Goal: Information Seeking & Learning: Learn about a topic

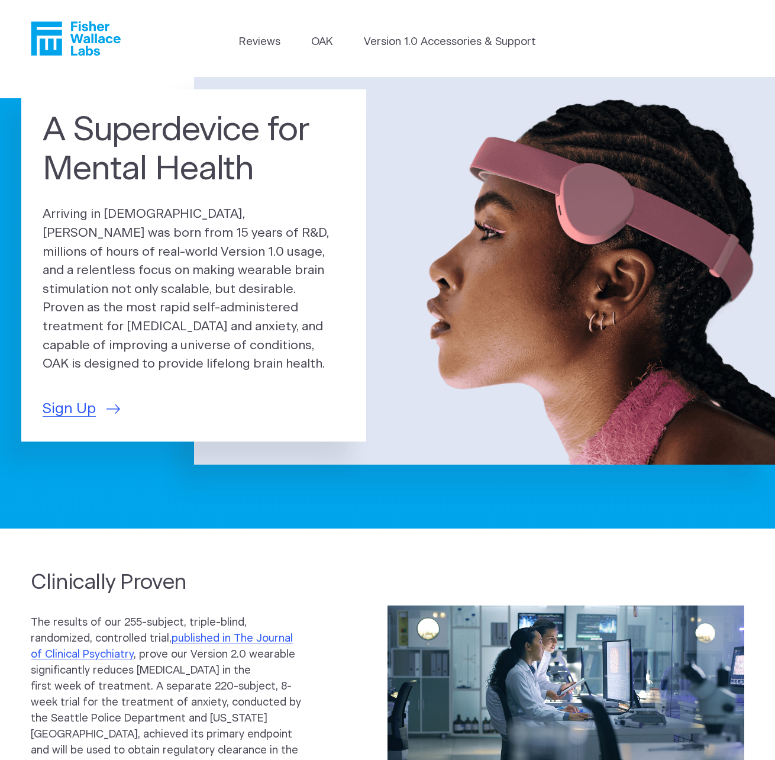
click at [283, 189] on h1 "A Superdevice for Mental Health" at bounding box center [194, 150] width 302 height 78
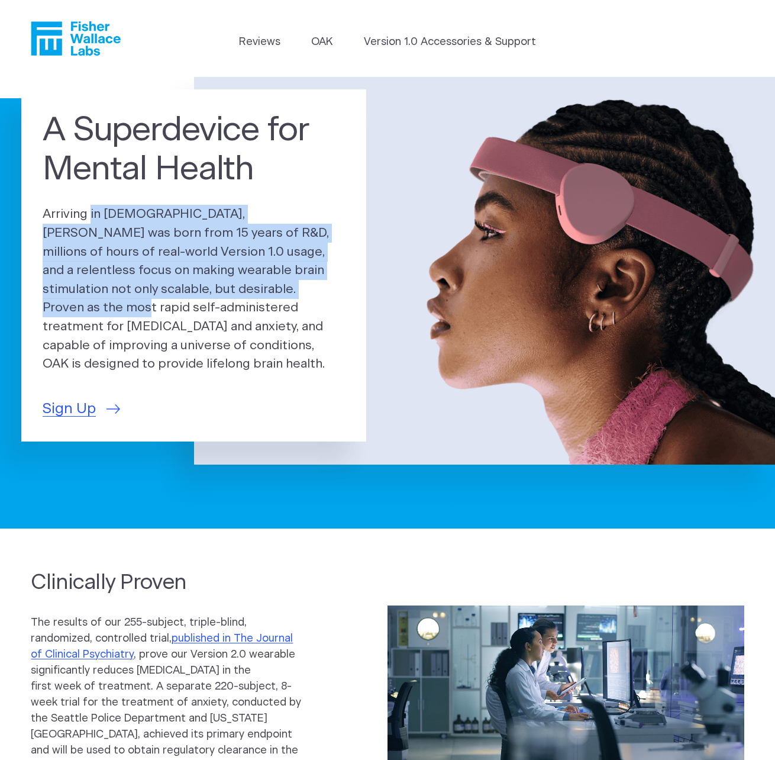
drag, startPoint x: 41, startPoint y: 220, endPoint x: 230, endPoint y: 298, distance: 204.1
click at [230, 302] on div "A Superdevice for Mental Health Arriving in [DEMOGRAPHIC_DATA], [PERSON_NAME] w…" at bounding box center [193, 265] width 345 height 352
click at [229, 287] on p "Arriving in [DEMOGRAPHIC_DATA], [PERSON_NAME] was born from 15 years of R&D, mi…" at bounding box center [194, 289] width 302 height 168
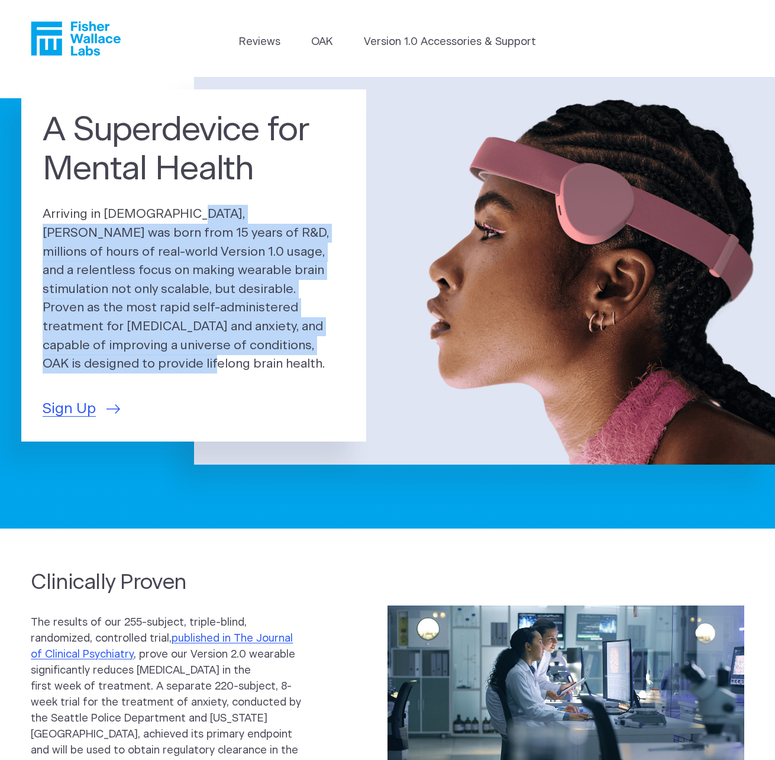
drag, startPoint x: 130, startPoint y: 223, endPoint x: 282, endPoint y: 336, distance: 189.1
click at [288, 348] on p "Arriving in [DEMOGRAPHIC_DATA], [PERSON_NAME] was born from 15 years of R&D, mi…" at bounding box center [194, 289] width 302 height 168
click at [282, 334] on p "Arriving in [DEMOGRAPHIC_DATA], [PERSON_NAME] was born from 15 years of R&D, mi…" at bounding box center [194, 289] width 302 height 168
drag, startPoint x: 73, startPoint y: 243, endPoint x: 296, endPoint y: 350, distance: 247.0
click at [290, 355] on p "Arriving in [DEMOGRAPHIC_DATA], [PERSON_NAME] was born from 15 years of R&D, mi…" at bounding box center [194, 289] width 302 height 168
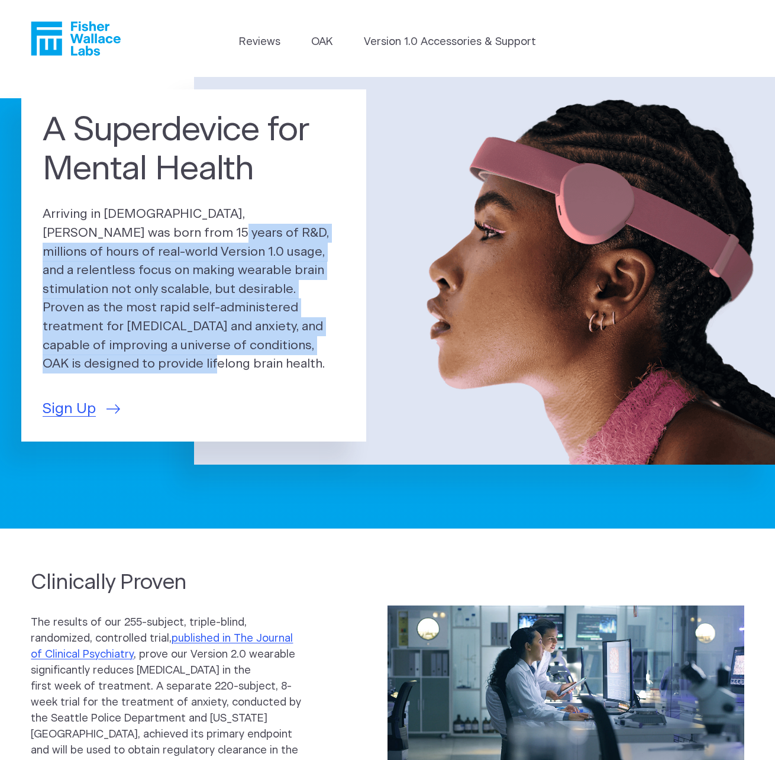
click at [296, 350] on p "Arriving in [DEMOGRAPHIC_DATA], [PERSON_NAME] was born from 15 years of R&D, mi…" at bounding box center [194, 289] width 302 height 168
drag, startPoint x: 287, startPoint y: 356, endPoint x: 86, endPoint y: 230, distance: 236.8
click at [86, 230] on p "Arriving in [DEMOGRAPHIC_DATA], [PERSON_NAME] was born from 15 years of R&D, mi…" at bounding box center [194, 289] width 302 height 168
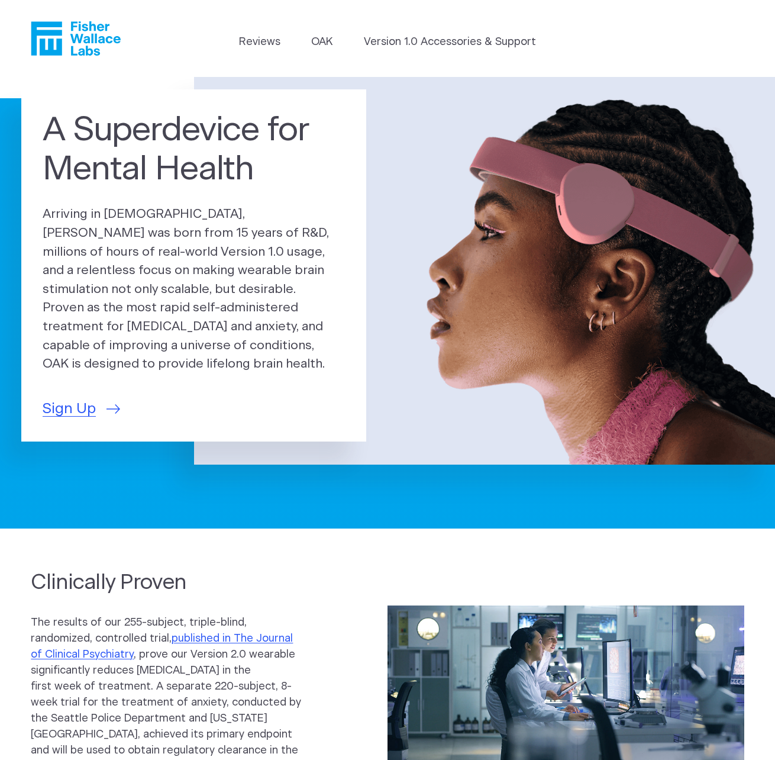
drag, startPoint x: 172, startPoint y: 278, endPoint x: 229, endPoint y: 291, distance: 58.2
click at [173, 278] on p "Arriving in [DEMOGRAPHIC_DATA], [PERSON_NAME] was born from 15 years of R&D, mi…" at bounding box center [194, 289] width 302 height 168
